Goal: Information Seeking & Learning: Compare options

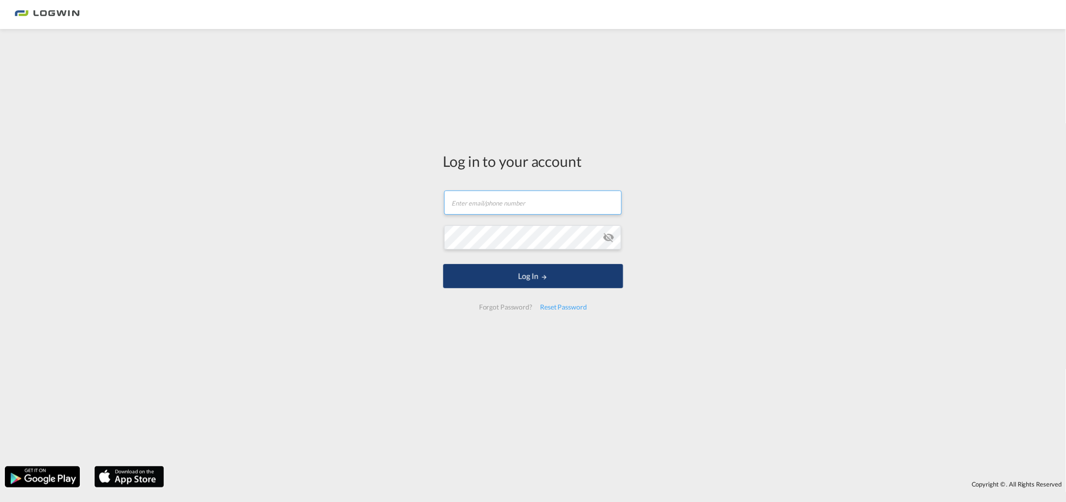
type input "[PERSON_NAME][EMAIL_ADDRESS][PERSON_NAME][DOMAIN_NAME]"
click at [490, 268] on button "Log In" at bounding box center [533, 276] width 180 height 24
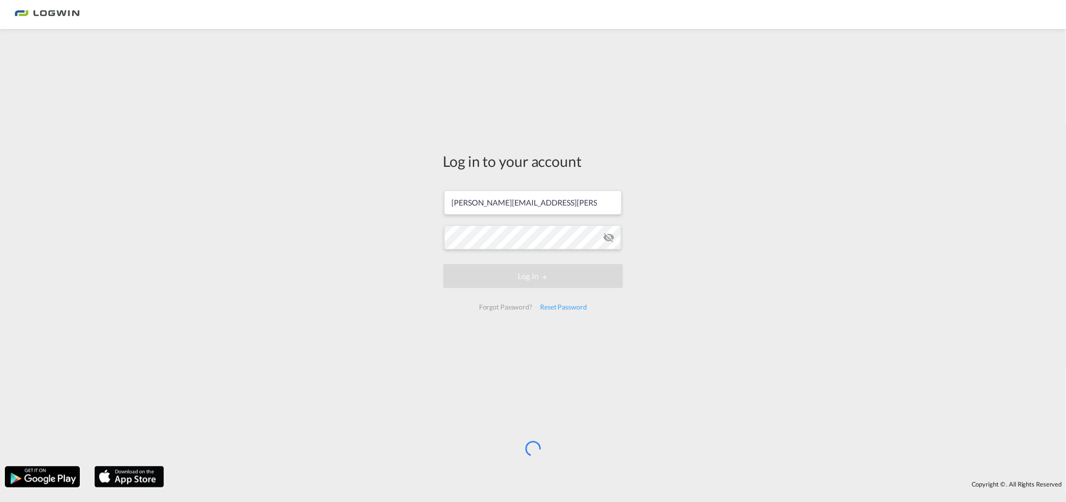
click at [641, 168] on div "Log in to your account joshua.carter@logwin-logistics.com Log In Forgot Passwor…" at bounding box center [533, 248] width 1066 height 428
